Goal: Navigation & Orientation: Go to known website

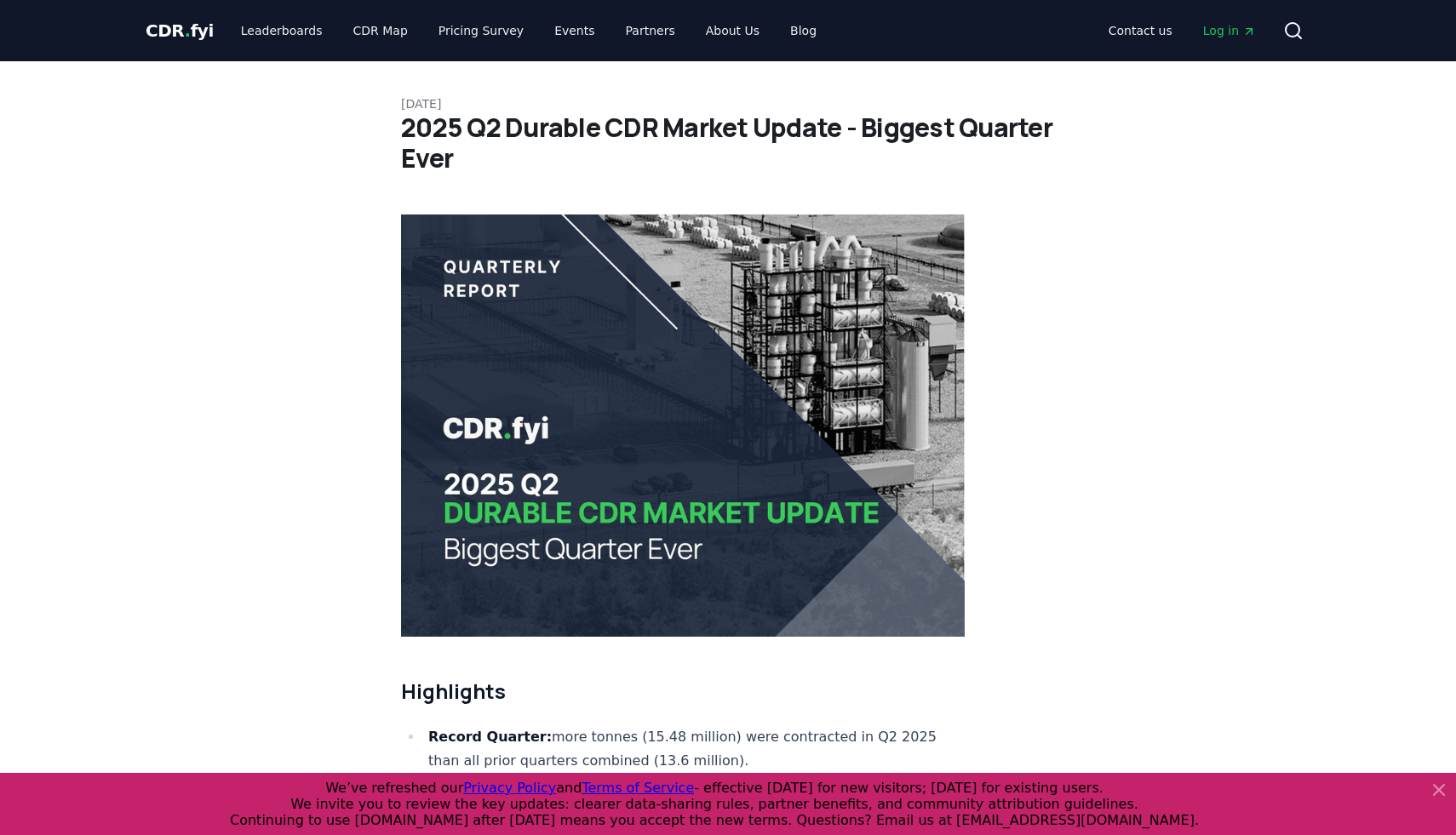
click at [177, 24] on span "CDR . fyi" at bounding box center [179, 31] width 68 height 21
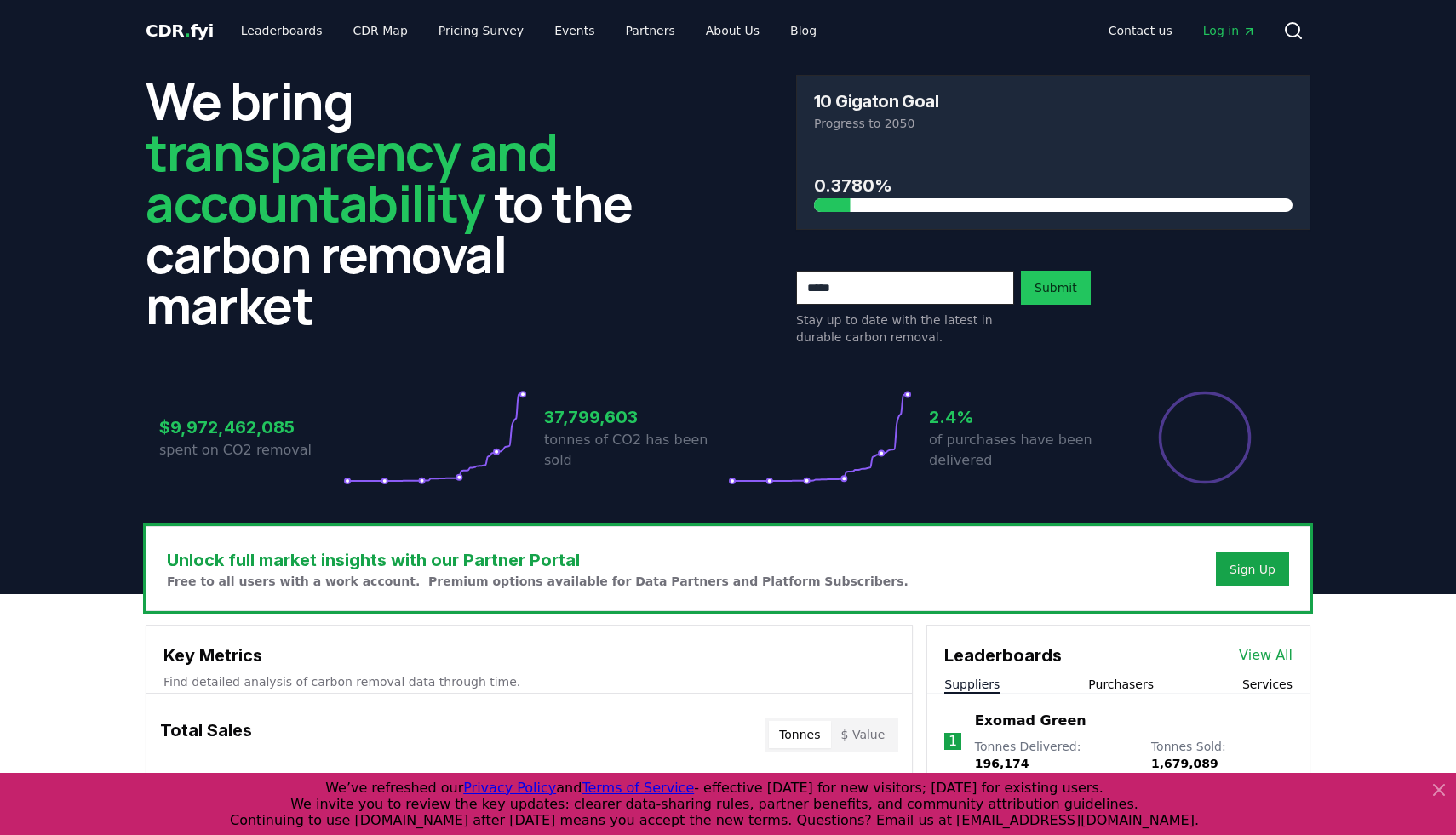
scroll to position [1, 0]
